Goal: Entertainment & Leisure: Consume media (video, audio)

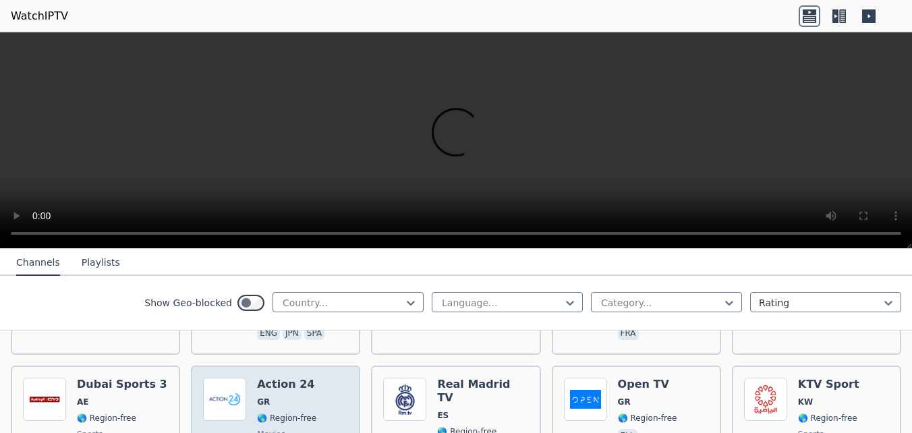
scroll to position [1080, 0]
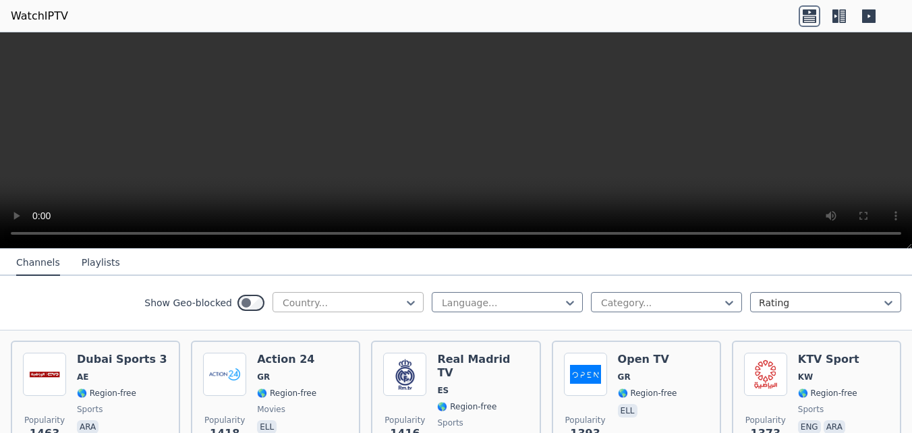
click at [358, 304] on div at bounding box center [342, 302] width 123 height 13
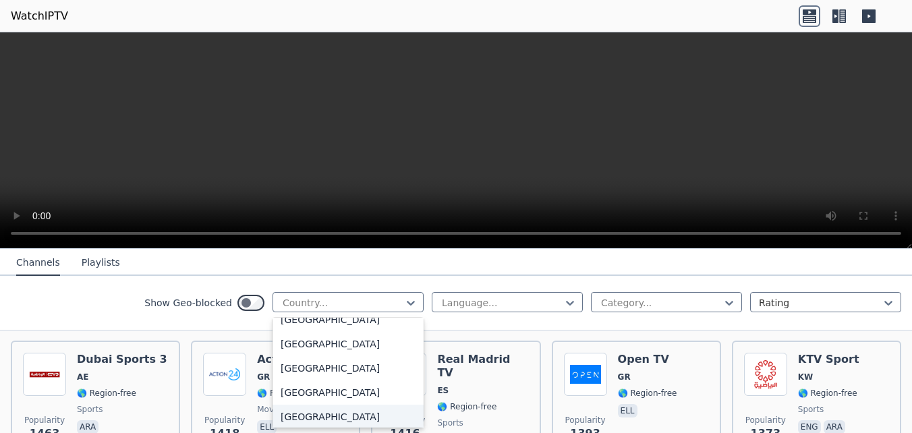
scroll to position [4711, 0]
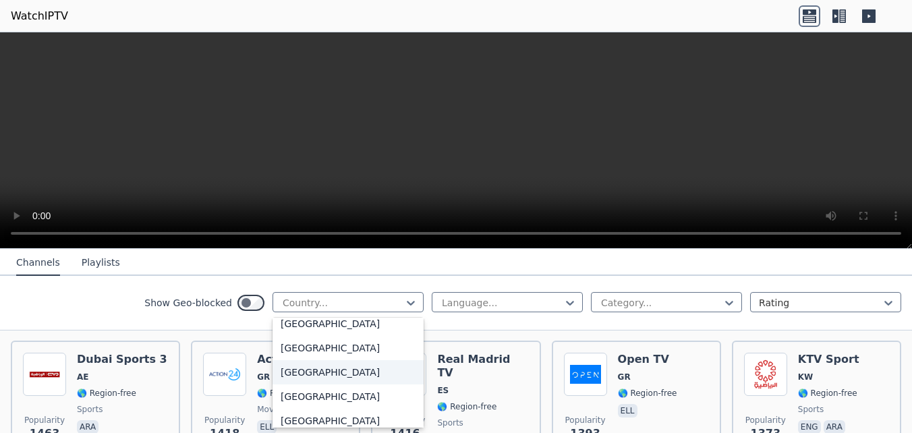
click at [338, 374] on div "[GEOGRAPHIC_DATA]" at bounding box center [348, 372] width 151 height 24
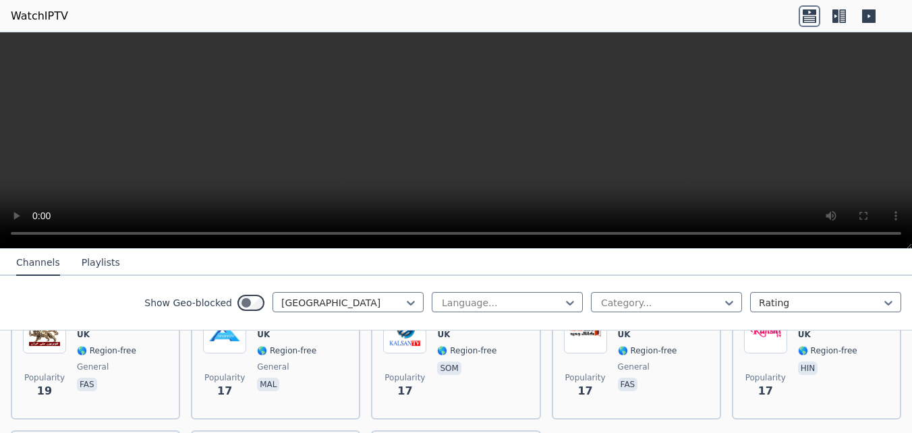
scroll to position [1824, 0]
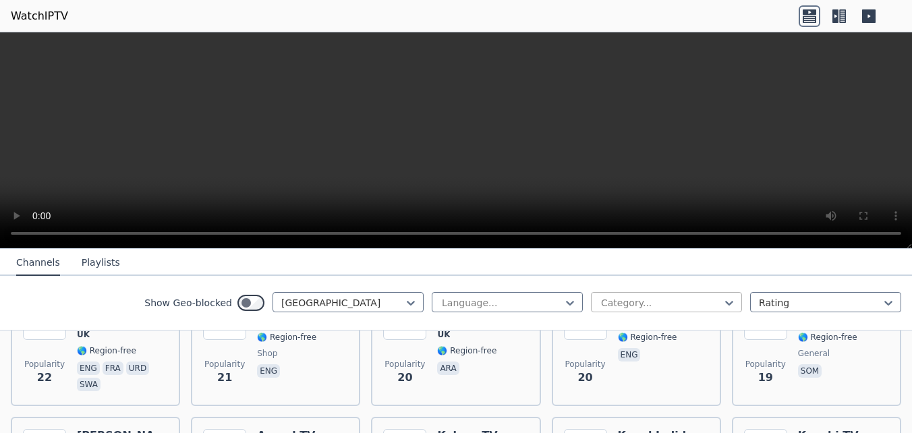
click at [647, 303] on div at bounding box center [661, 302] width 123 height 13
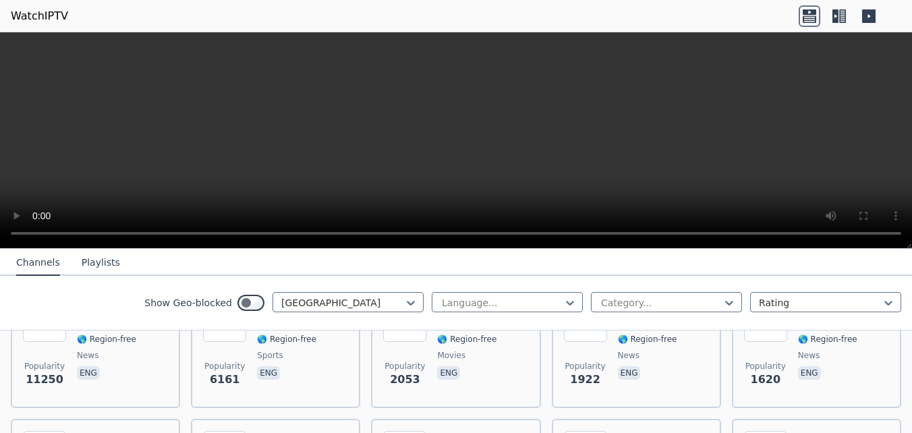
scroll to position [135, 0]
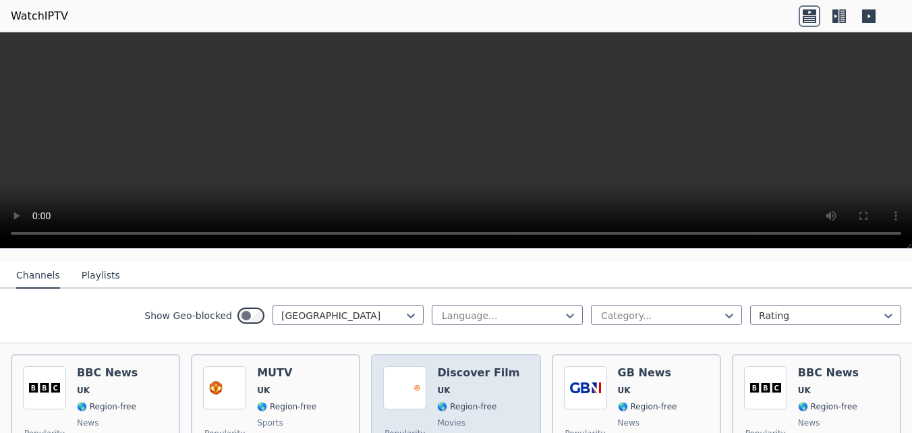
click at [499, 404] on div "Discover Film UK 🌎 Region-free movies eng" at bounding box center [478, 414] width 82 height 97
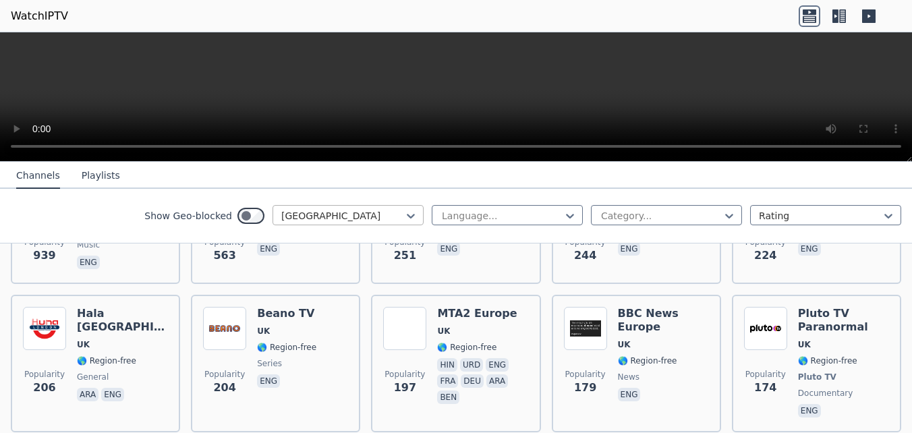
scroll to position [405, 0]
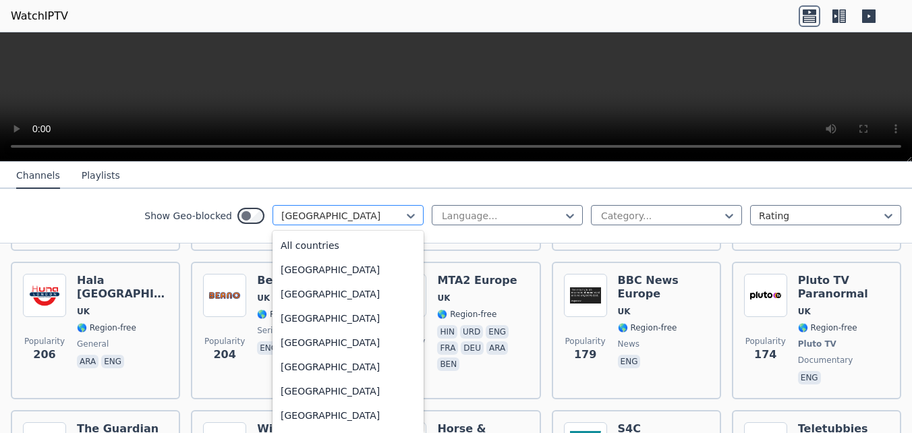
click at [302, 215] on div at bounding box center [342, 215] width 123 height 13
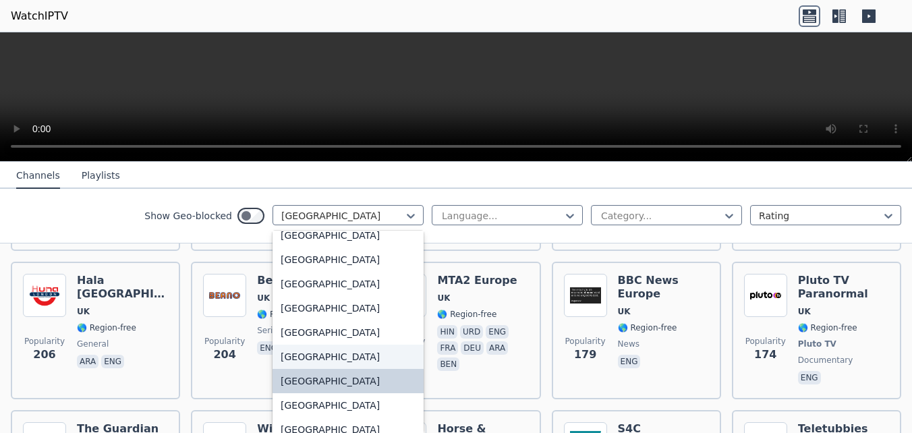
scroll to position [4651, 0]
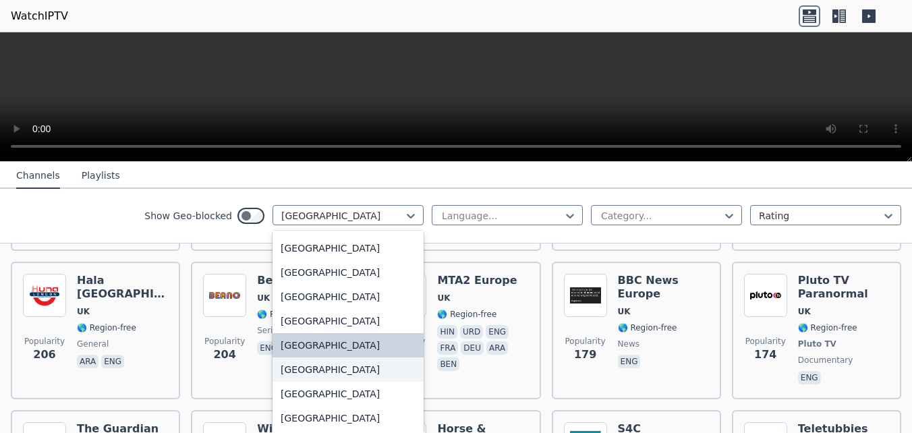
click at [325, 368] on div "[GEOGRAPHIC_DATA]" at bounding box center [348, 370] width 151 height 24
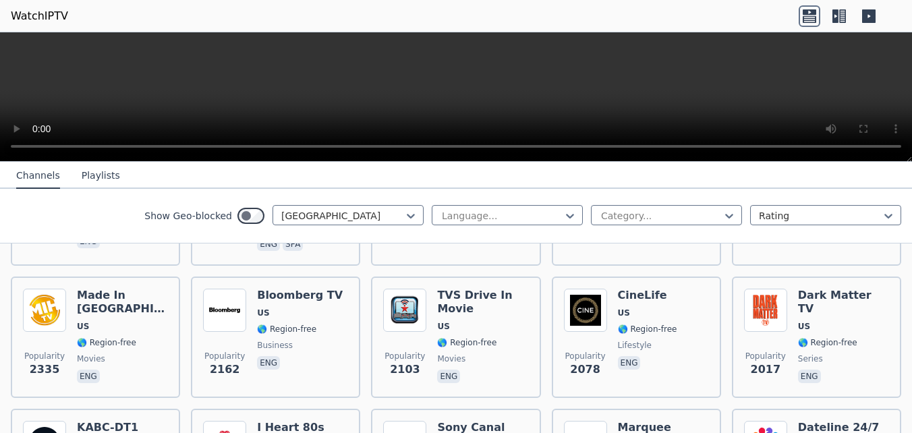
scroll to position [270, 0]
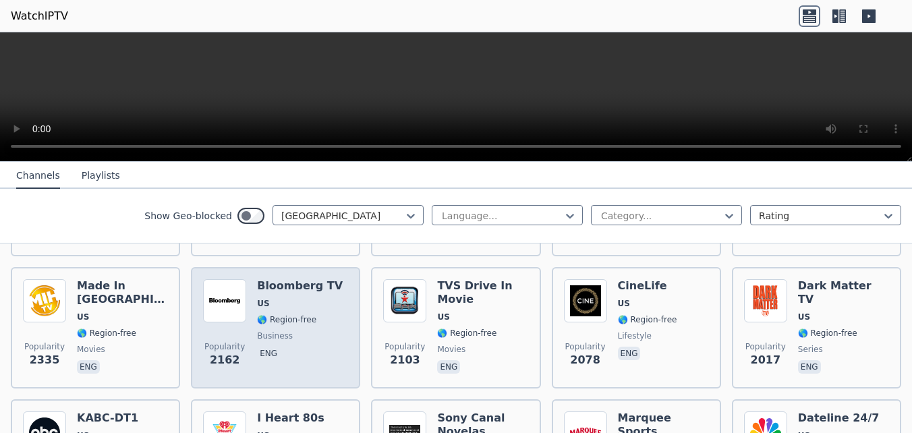
click at [273, 331] on span "business" at bounding box center [275, 336] width 36 height 11
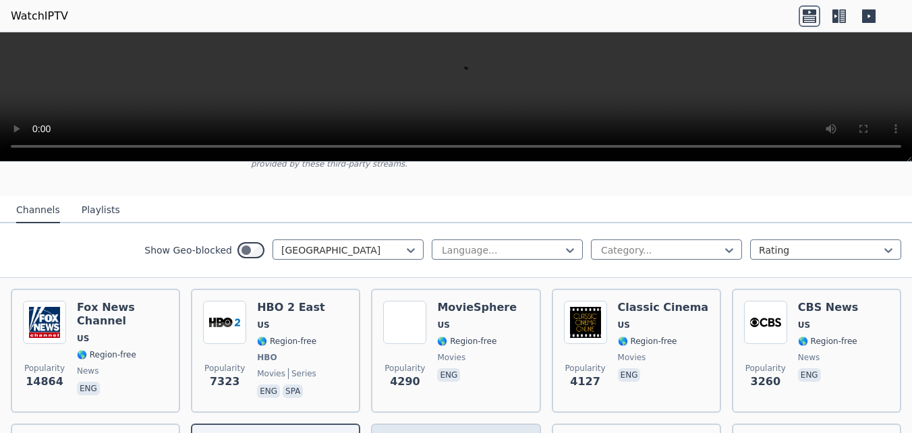
scroll to position [67, 0]
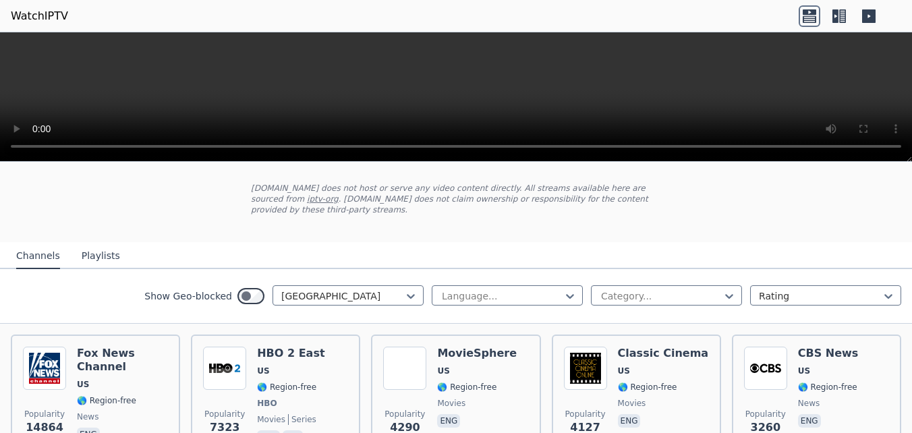
click at [478, 88] on video at bounding box center [456, 97] width 912 height 130
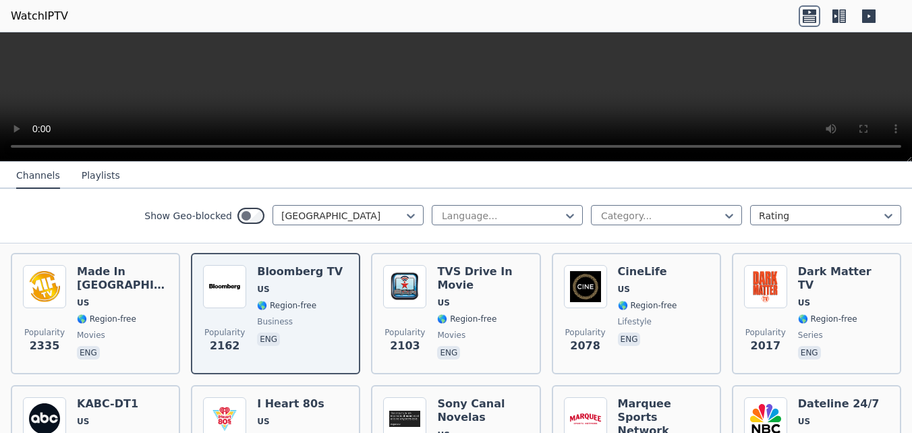
scroll to position [337, 0]
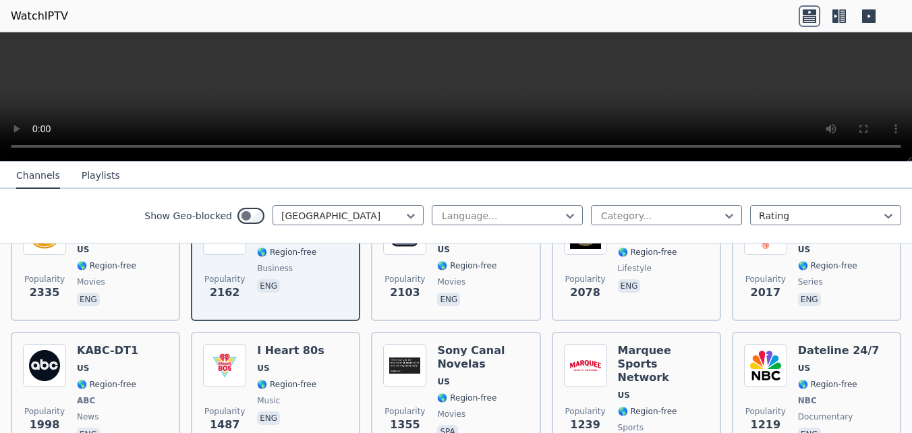
click at [427, 83] on video at bounding box center [456, 97] width 912 height 130
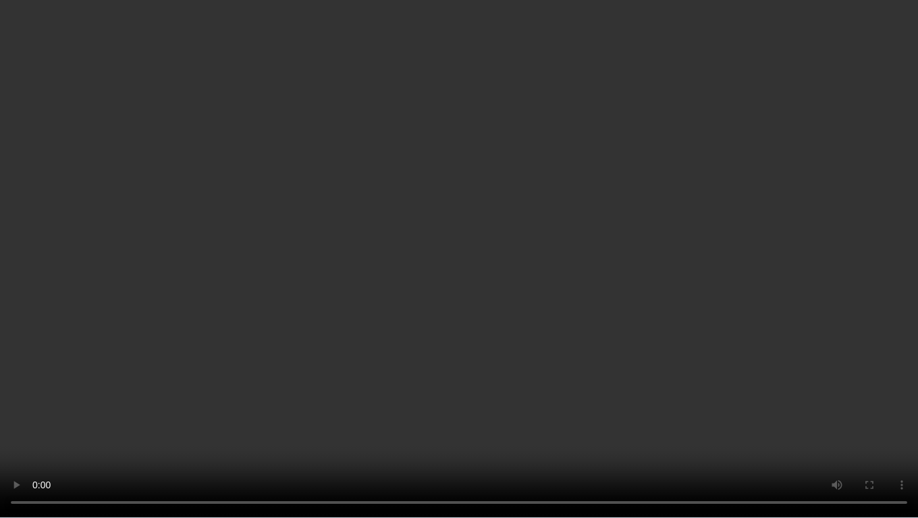
click at [537, 229] on video at bounding box center [459, 259] width 918 height 518
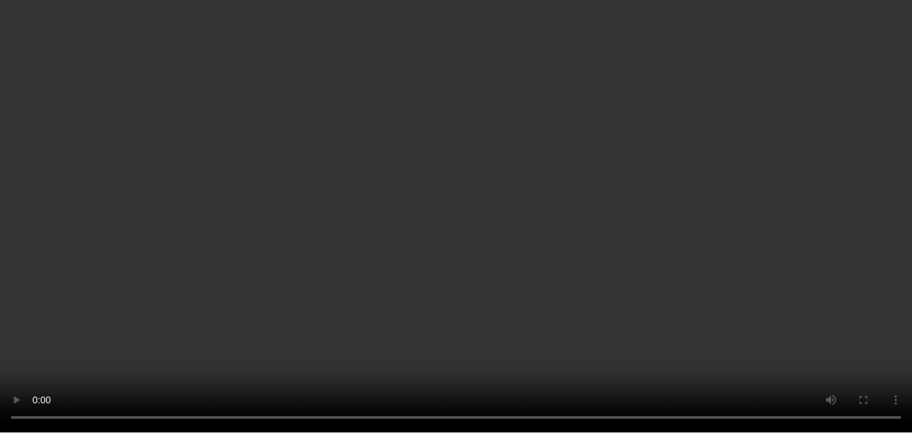
scroll to position [0, 0]
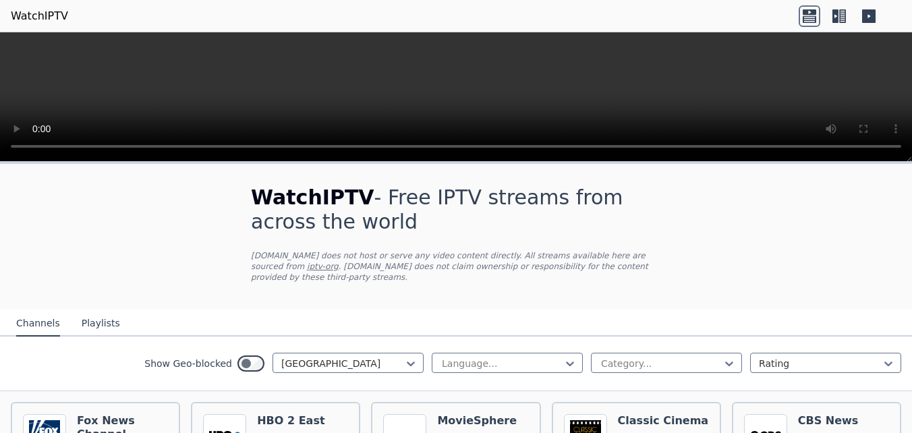
click at [88, 316] on button "Playlists" at bounding box center [101, 324] width 38 height 26
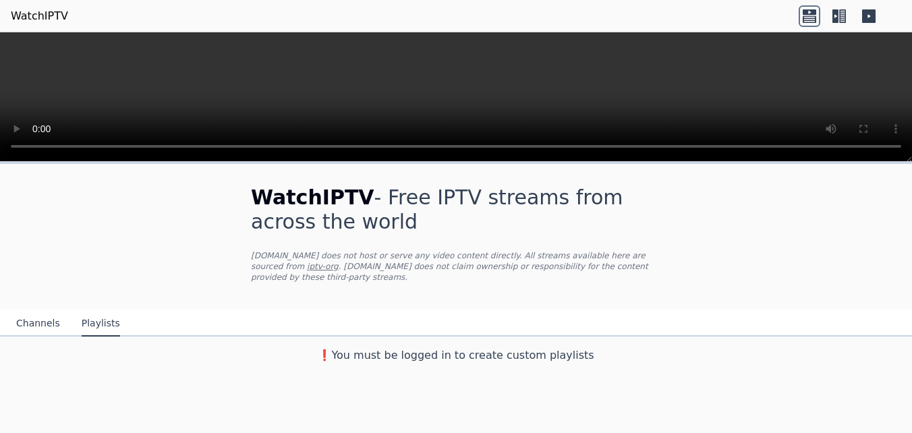
click at [33, 316] on button "Channels" at bounding box center [38, 324] width 44 height 26
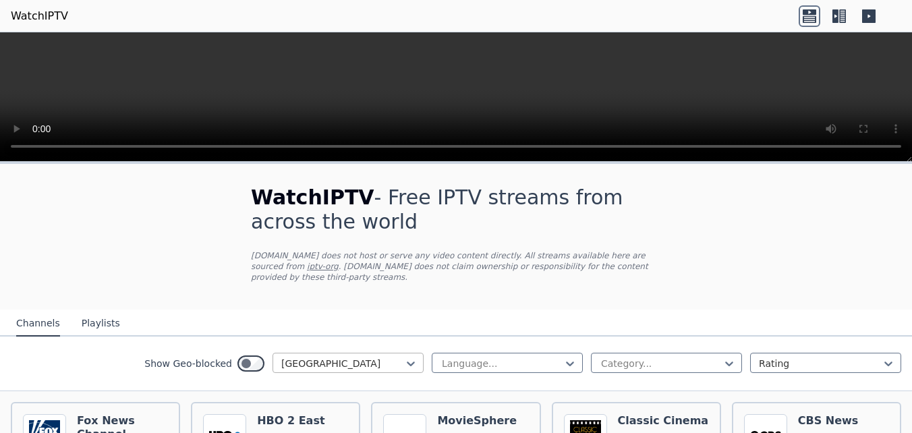
click at [319, 357] on div at bounding box center [342, 363] width 123 height 13
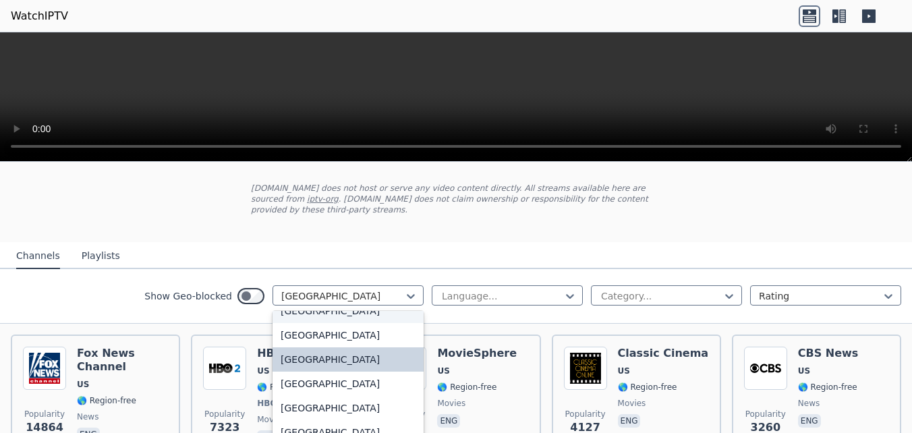
scroll to position [4743, 0]
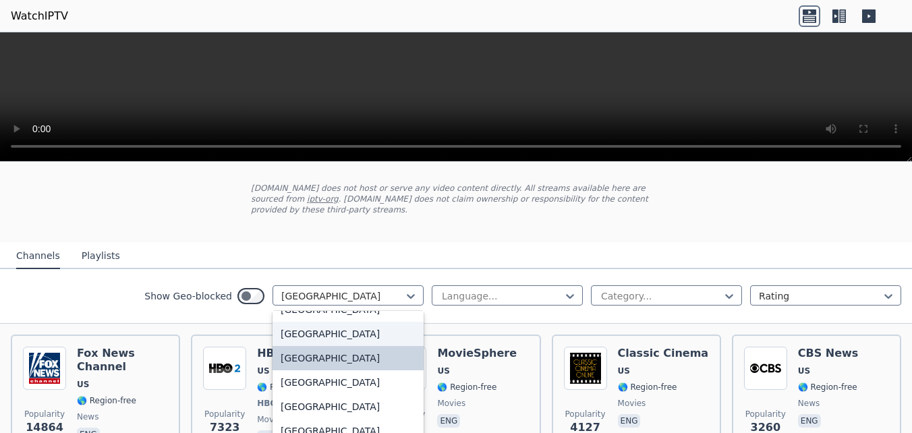
click at [335, 322] on div "[GEOGRAPHIC_DATA]" at bounding box center [348, 334] width 151 height 24
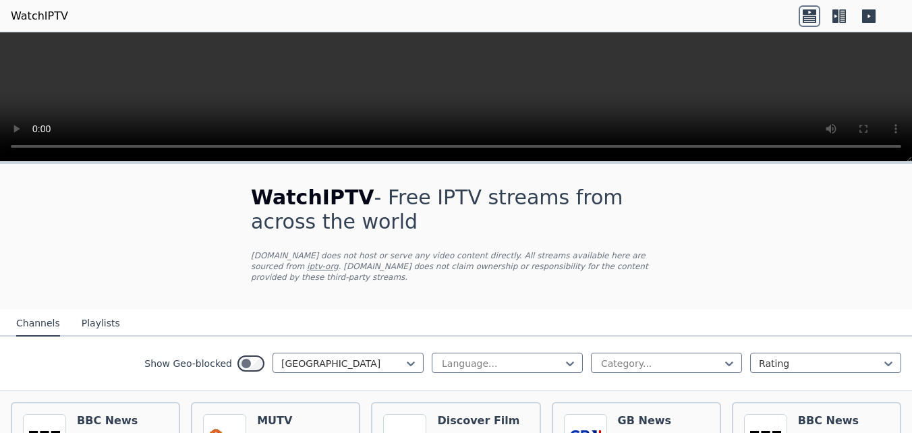
click at [100, 317] on button "Playlists" at bounding box center [101, 324] width 38 height 26
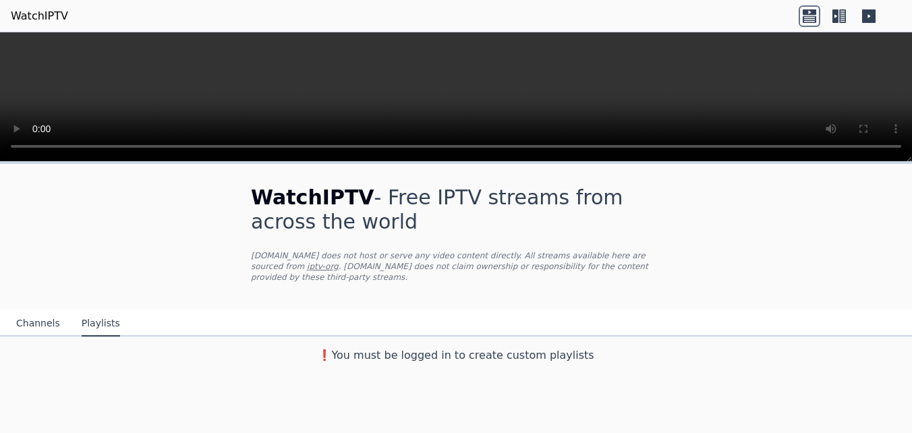
click at [19, 318] on button "Channels" at bounding box center [38, 324] width 44 height 26
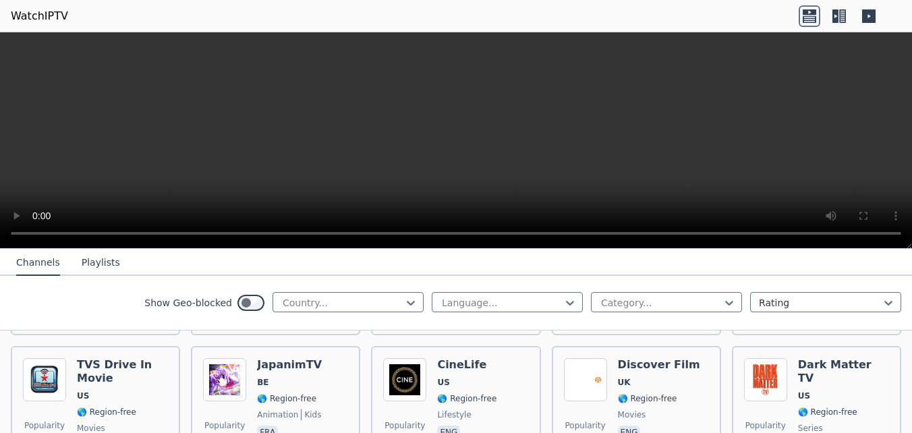
scroll to position [337, 0]
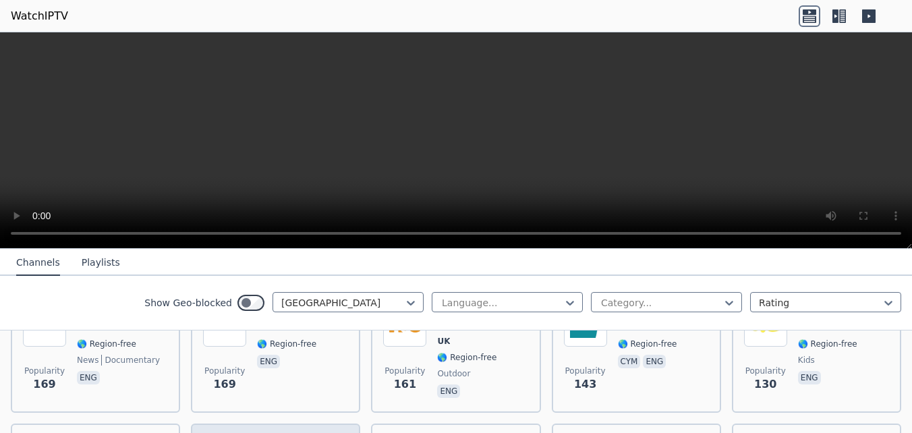
scroll to position [607, 0]
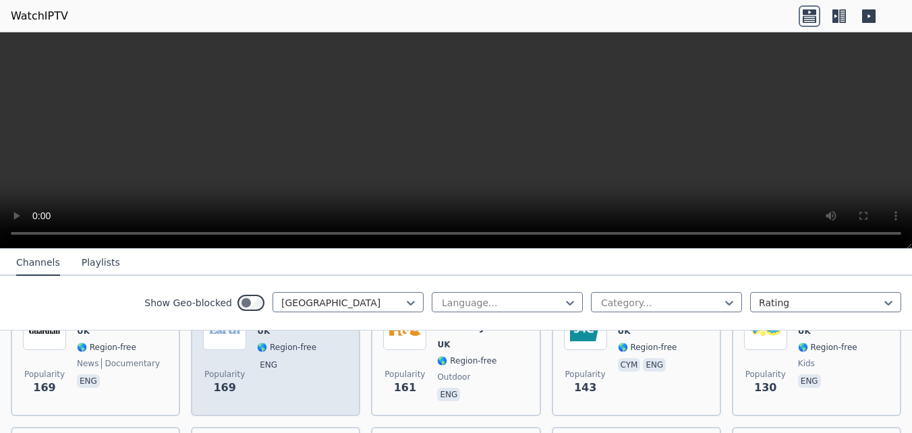
click at [248, 354] on div "Popularity 169 WildEarth UK 🌎 Region-free eng" at bounding box center [275, 355] width 145 height 97
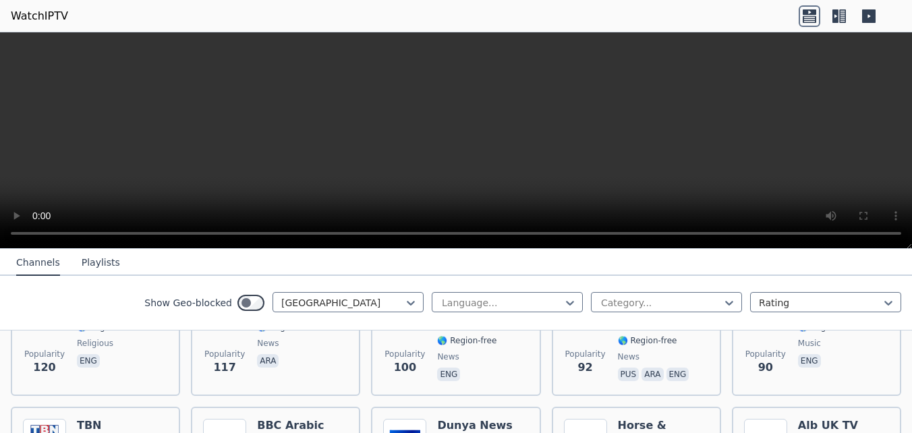
scroll to position [540, 0]
